Goal: Information Seeking & Learning: Find specific fact

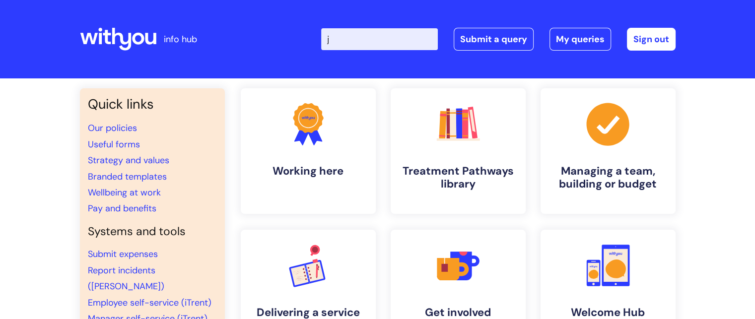
click at [362, 49] on input "j" at bounding box center [379, 39] width 117 height 22
type input "job description"
click button "Search" at bounding box center [0, 0] width 0 height 0
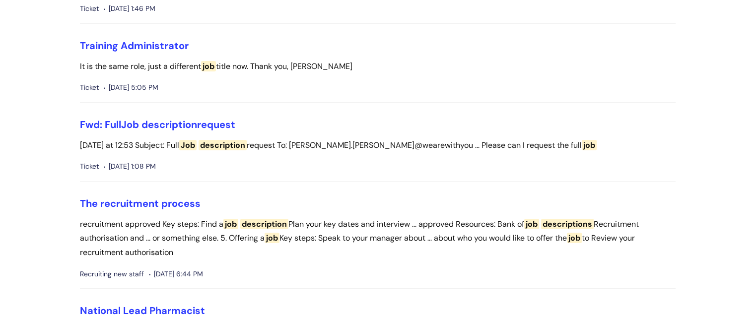
scroll to position [238, 0]
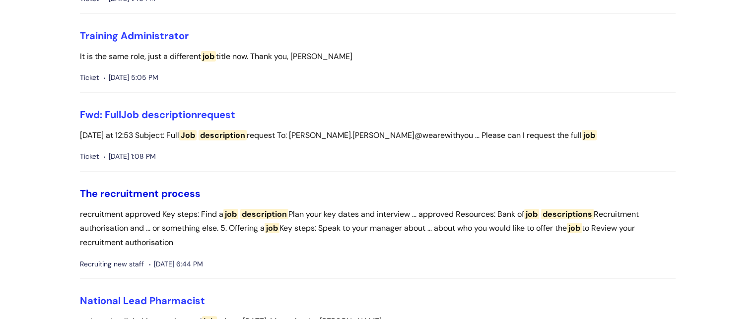
click at [158, 193] on link "The recruitment process" at bounding box center [140, 193] width 121 height 13
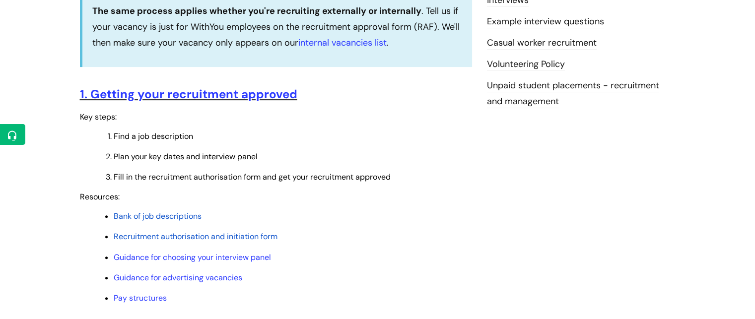
scroll to position [344, 0]
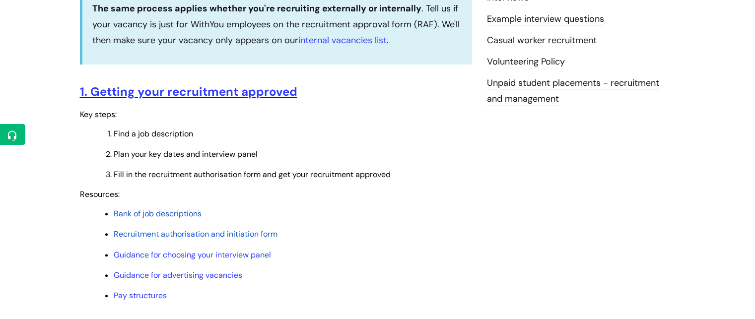
drag, startPoint x: 762, startPoint y: 26, endPoint x: 762, endPoint y: 75, distance: 49.7
click at [169, 212] on span "Bank of job descriptions" at bounding box center [158, 214] width 88 height 10
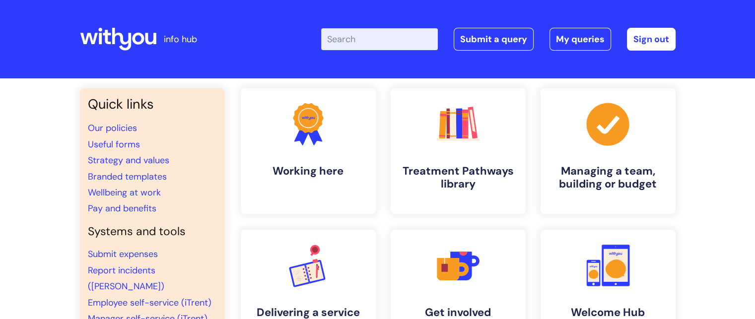
click at [408, 40] on input "Enter your search term here..." at bounding box center [379, 39] width 117 height 22
type input "job description"
click button "Search" at bounding box center [0, 0] width 0 height 0
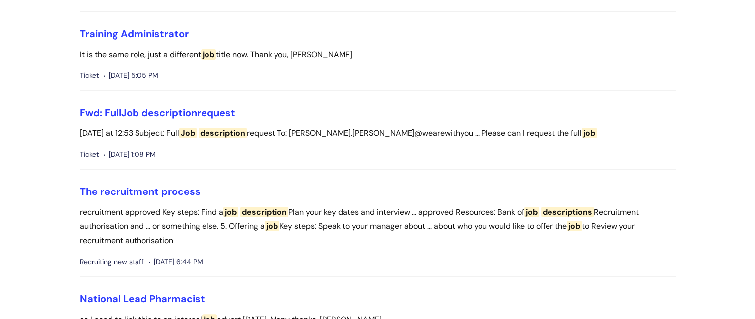
scroll to position [256, 0]
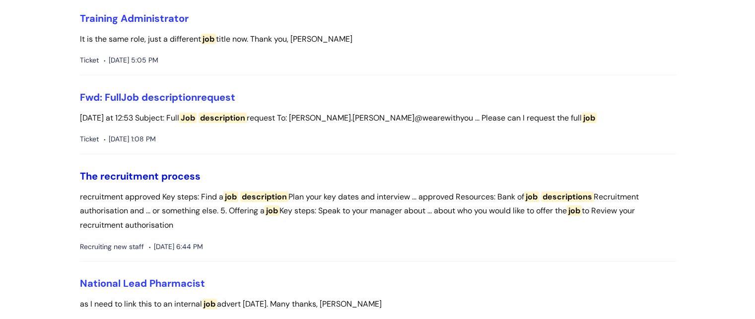
click at [172, 177] on link "The recruitment process" at bounding box center [140, 176] width 121 height 13
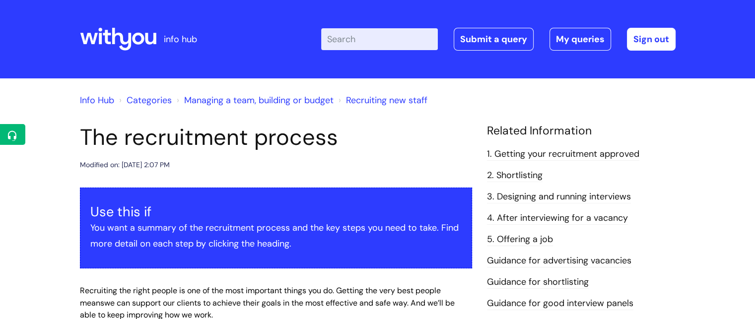
scroll to position [261, 0]
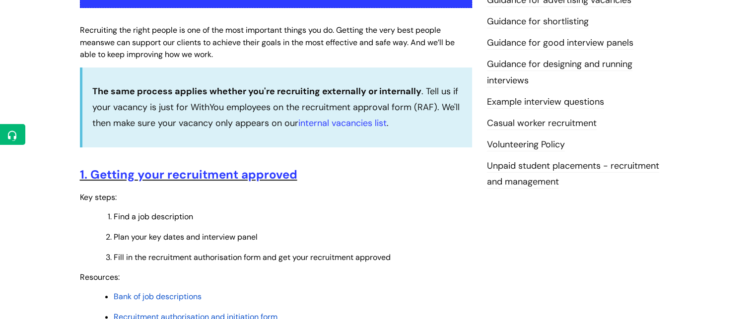
click at [183, 296] on span "Bank of job descriptions" at bounding box center [158, 297] width 88 height 10
